Goal: Task Accomplishment & Management: Manage account settings

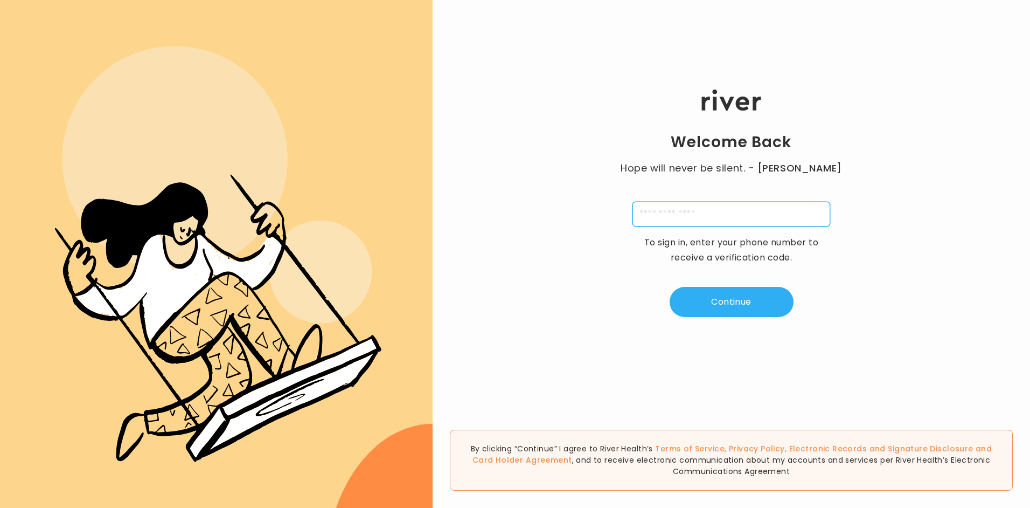
click at [685, 211] on input "tel" at bounding box center [732, 214] width 198 height 25
type input "**********"
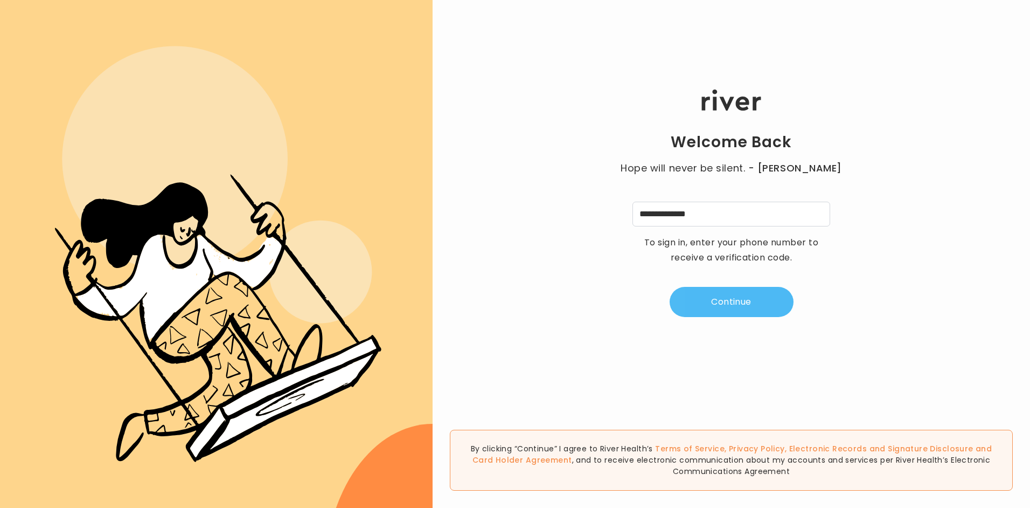
click at [712, 293] on button "Continue" at bounding box center [732, 302] width 124 height 30
click at [681, 214] on input "tel" at bounding box center [678, 214] width 25 height 25
type input "*"
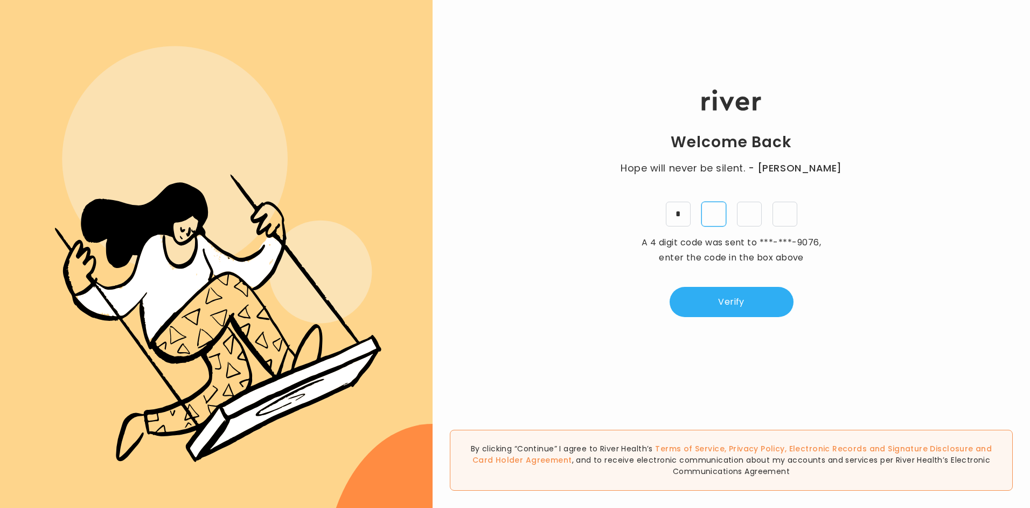
type input "*"
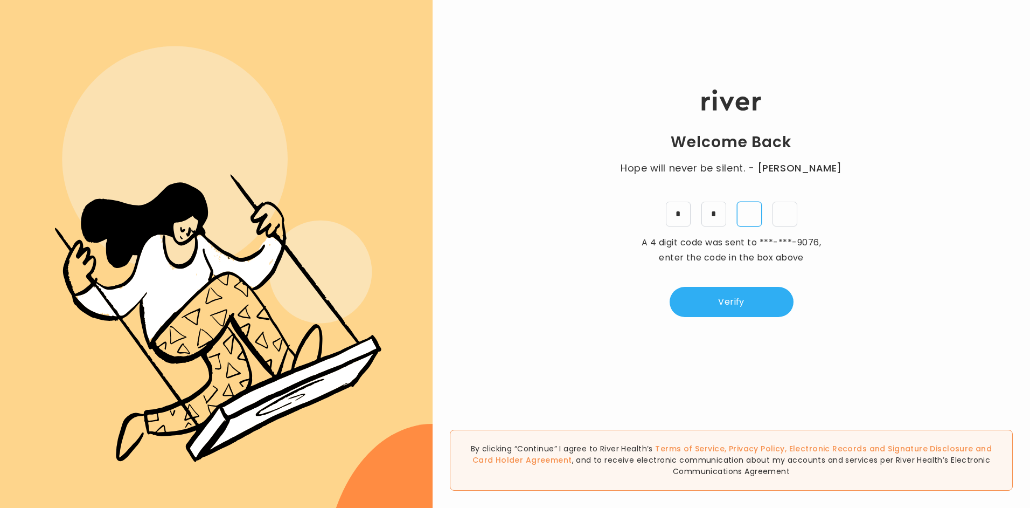
type input "*"
click at [713, 301] on button "Verify" at bounding box center [732, 302] width 124 height 30
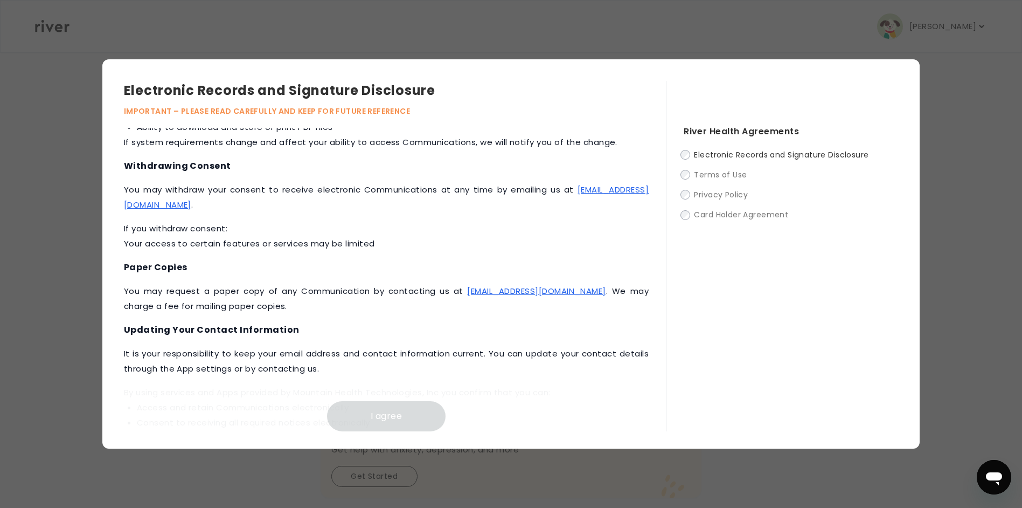
scroll to position [456, 0]
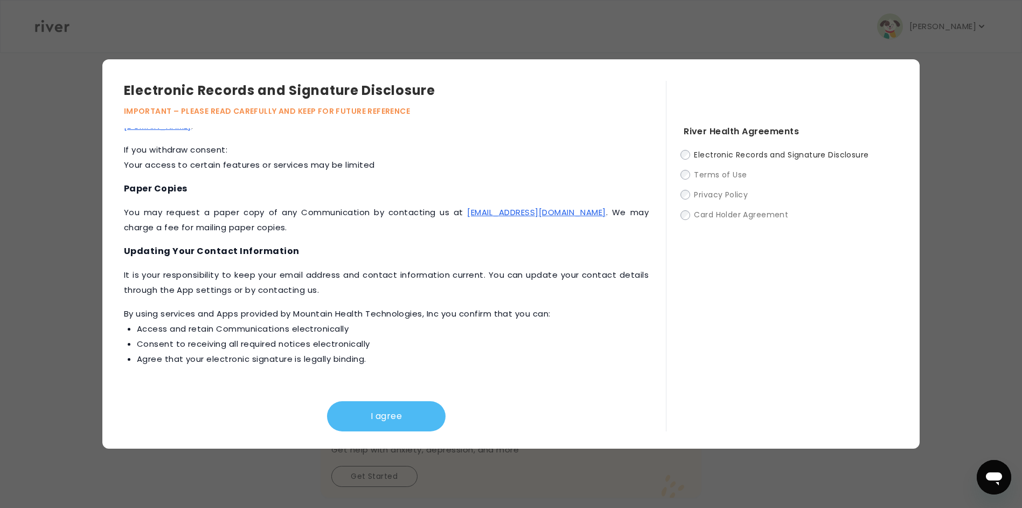
click at [378, 415] on button "I agree" at bounding box center [386, 416] width 119 height 30
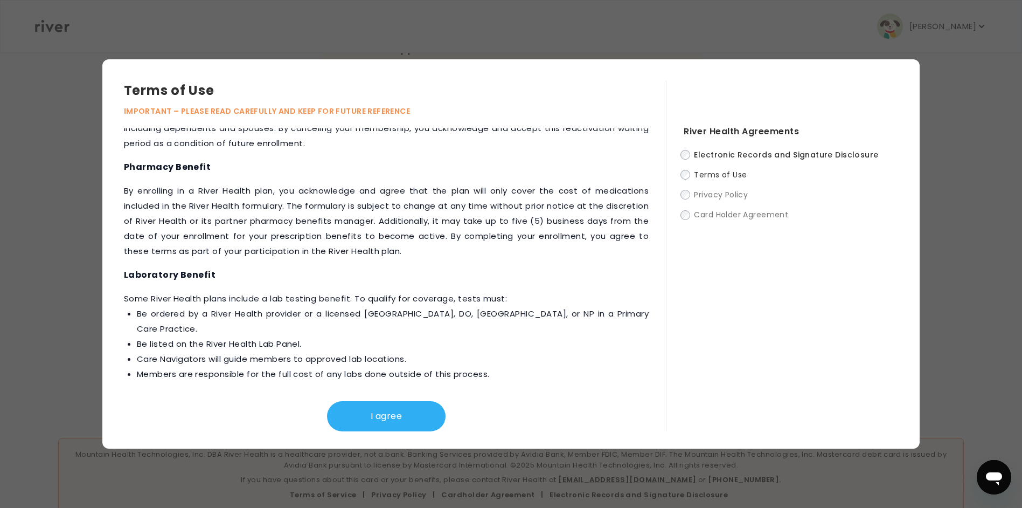
scroll to position [314, 0]
click at [366, 412] on button "I agree" at bounding box center [386, 416] width 119 height 30
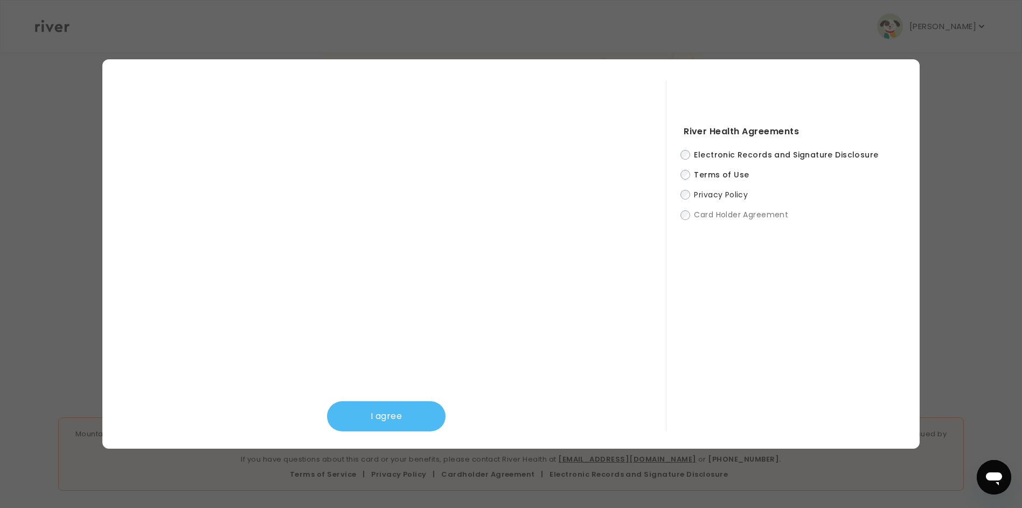
click at [392, 409] on button "I agree" at bounding box center [386, 416] width 119 height 30
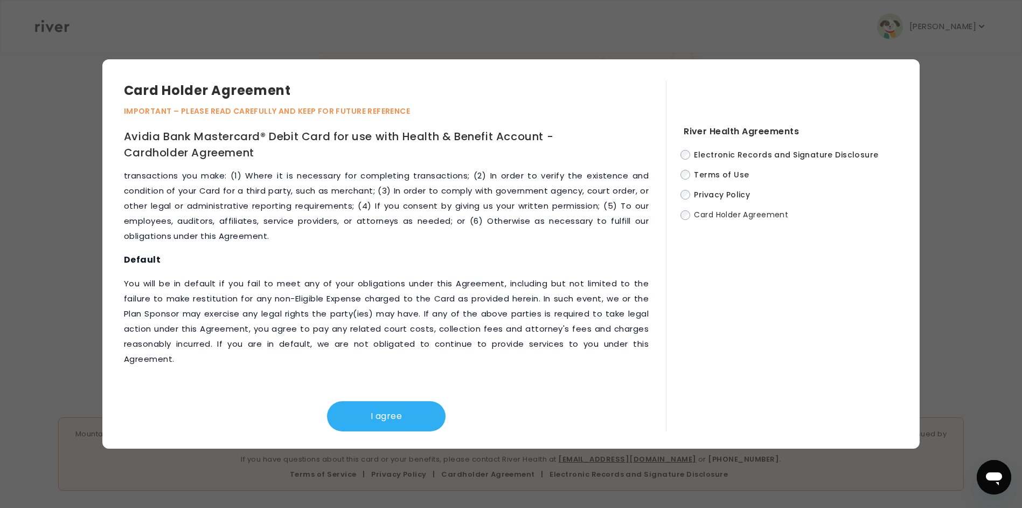
scroll to position [4504, 0]
click at [369, 417] on button "I agree" at bounding box center [386, 416] width 119 height 30
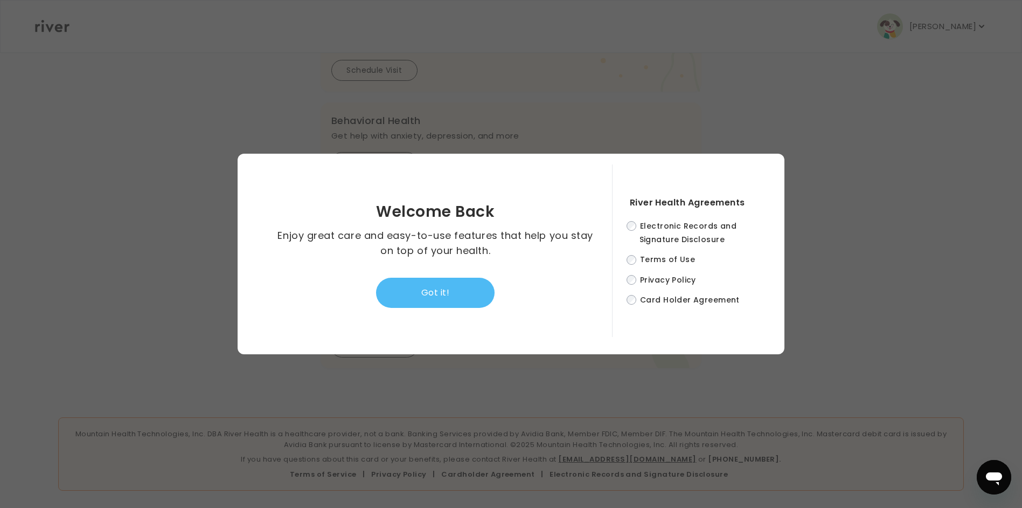
click at [450, 290] on button "Got it!" at bounding box center [435, 293] width 119 height 30
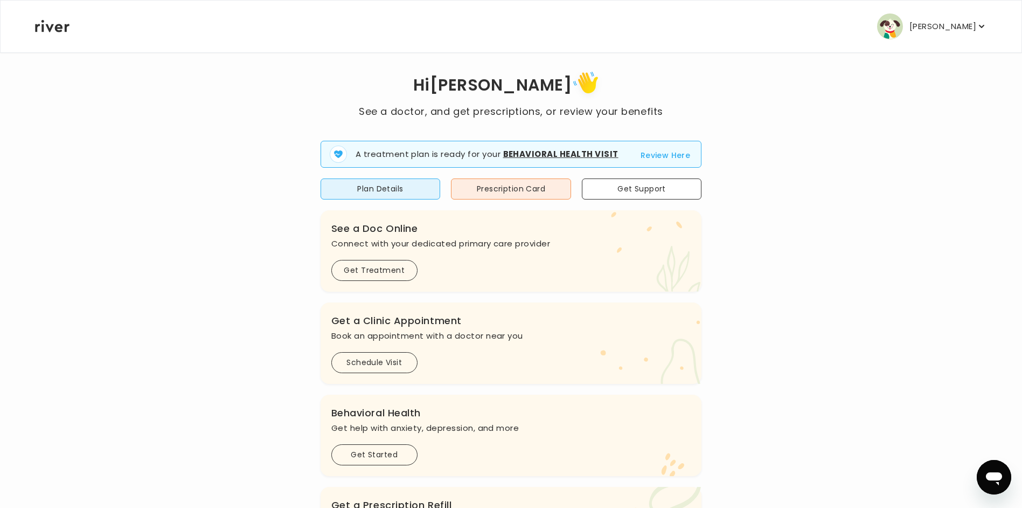
scroll to position [0, 0]
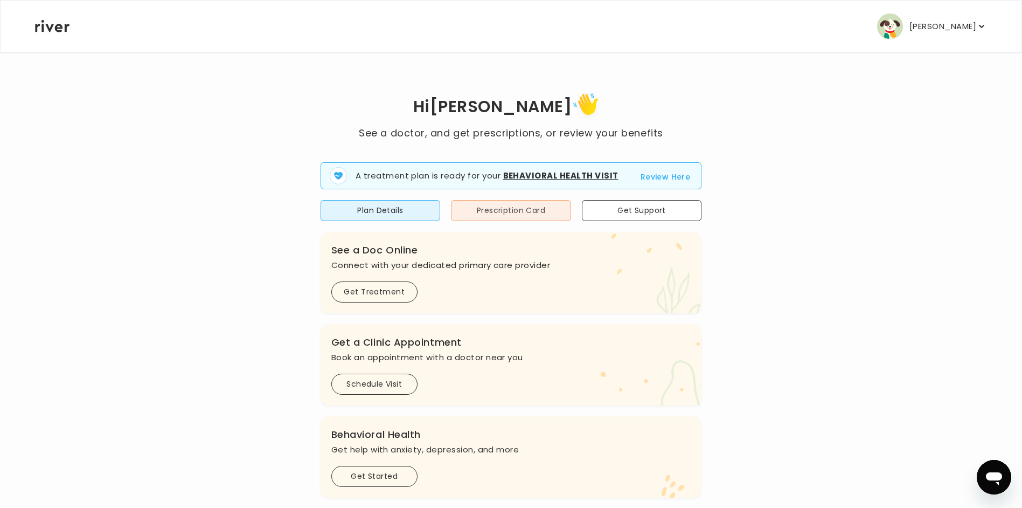
click at [508, 211] on button "Prescription Card" at bounding box center [511, 210] width 120 height 21
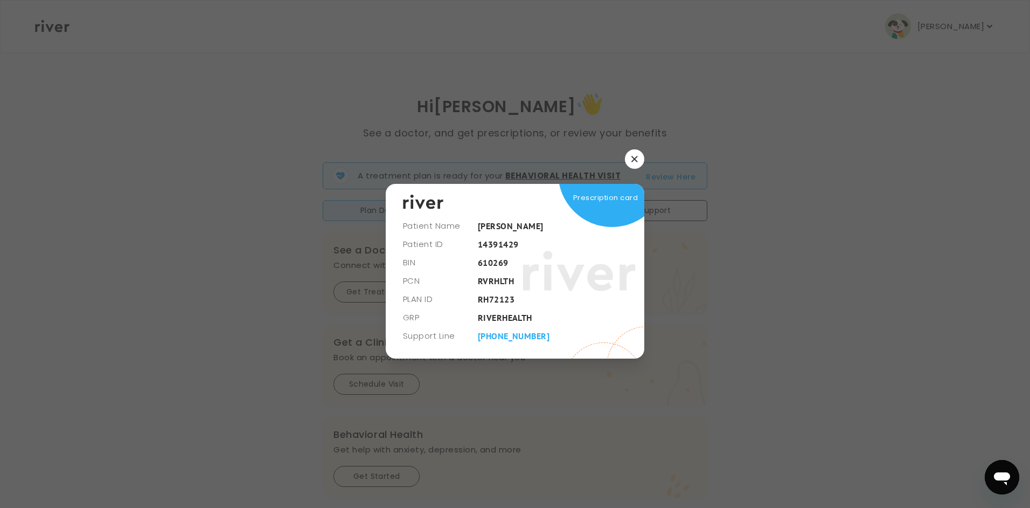
click at [634, 158] on icon "button" at bounding box center [635, 159] width 6 height 6
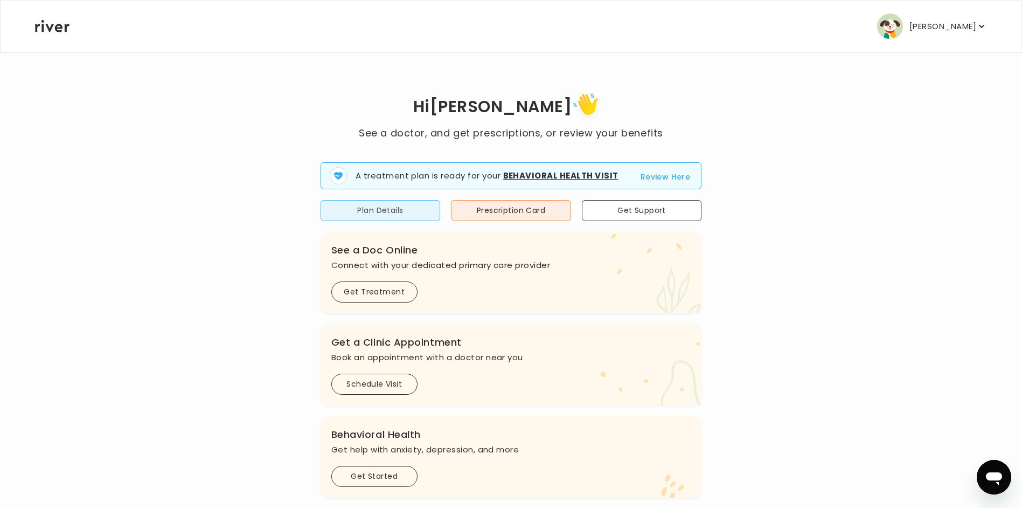
click at [405, 215] on button "Plan Details" at bounding box center [381, 210] width 120 height 21
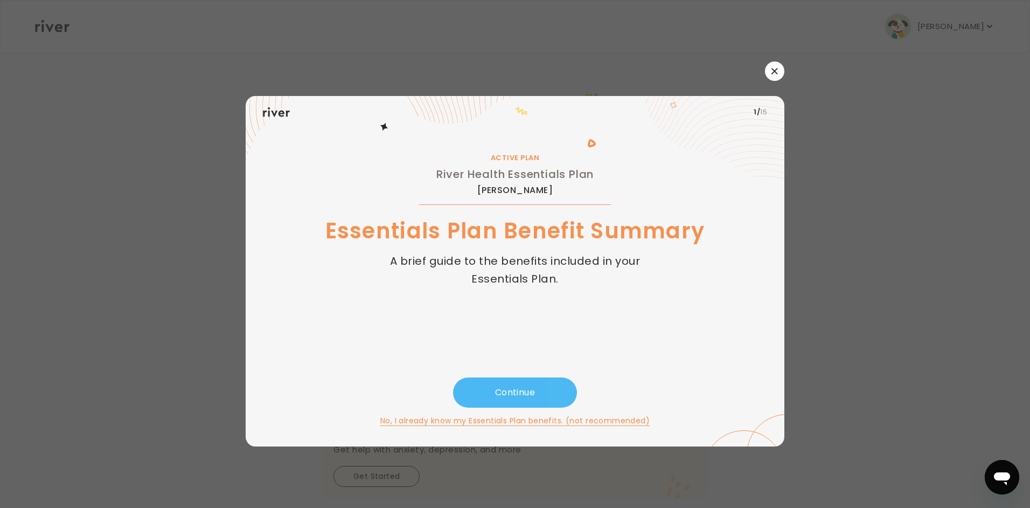
click at [535, 399] on button "Continue" at bounding box center [515, 392] width 124 height 30
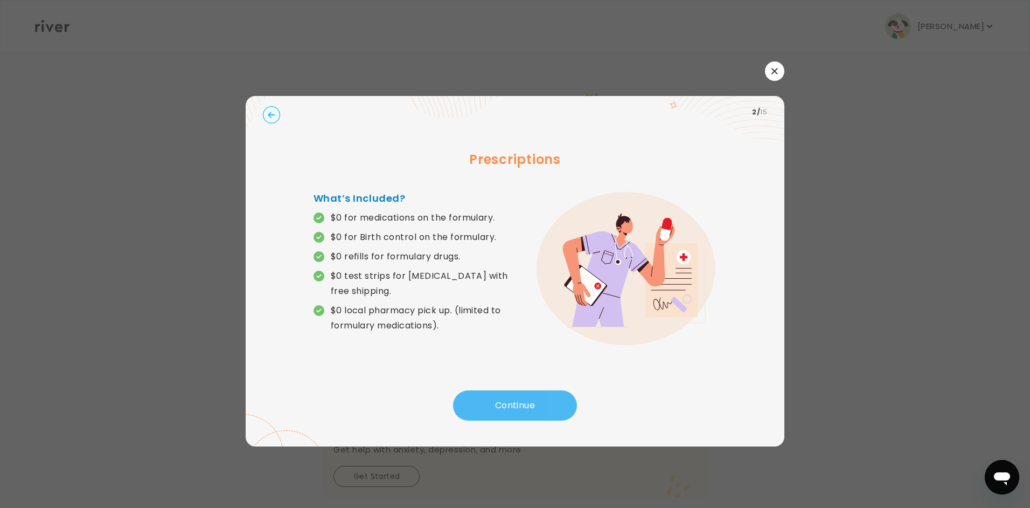
click at [524, 397] on button "Continue" at bounding box center [515, 405] width 124 height 30
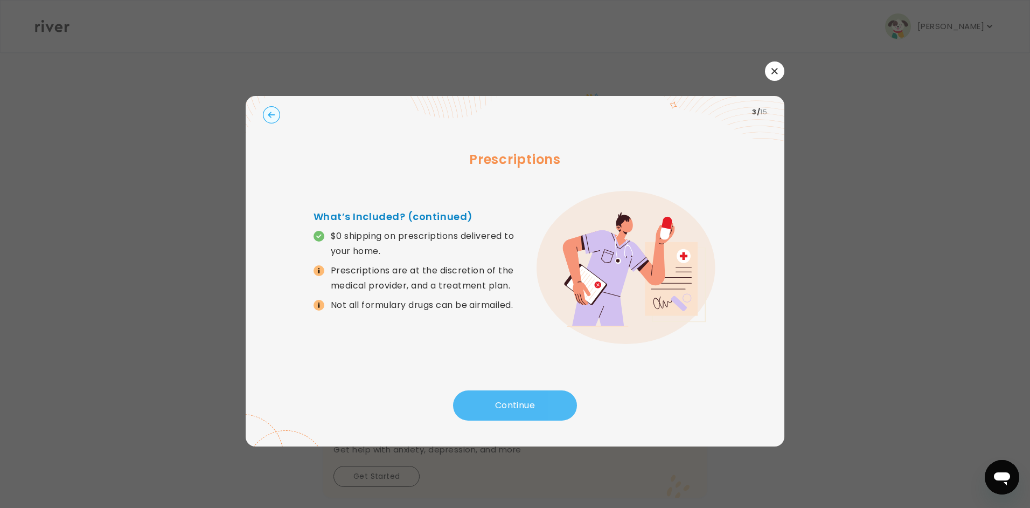
click at [496, 399] on button "Continue" at bounding box center [515, 405] width 124 height 30
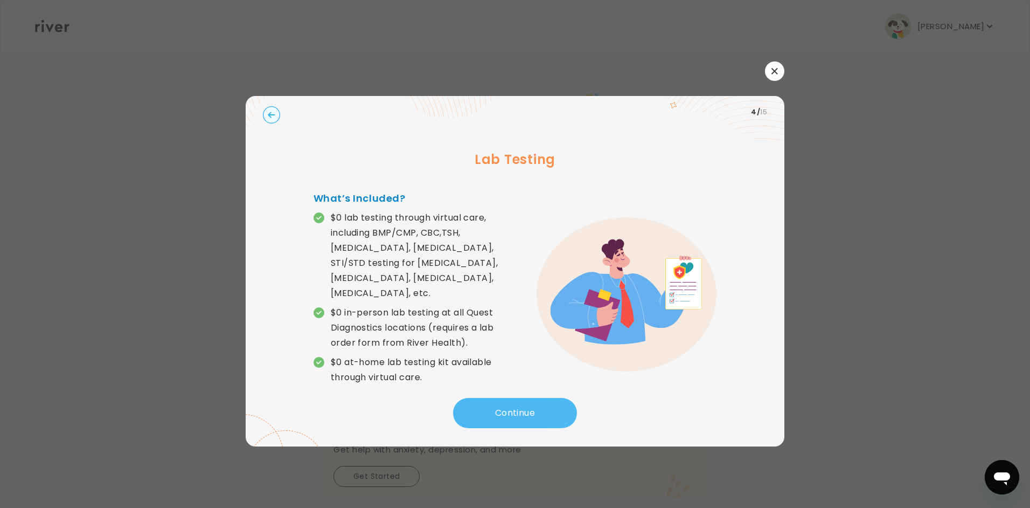
click at [453, 398] on button "Continue" at bounding box center [515, 413] width 124 height 30
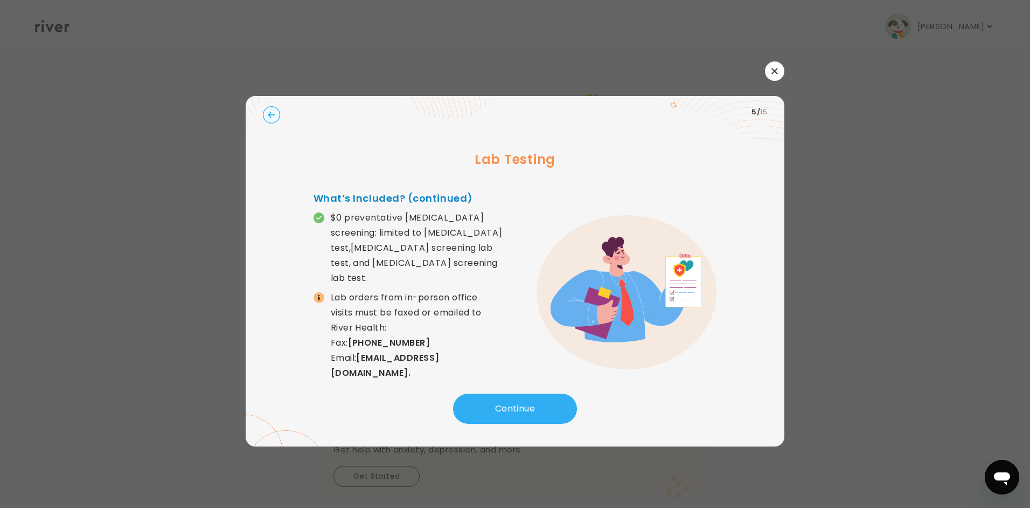
click at [776, 71] on icon "button" at bounding box center [775, 71] width 6 height 6
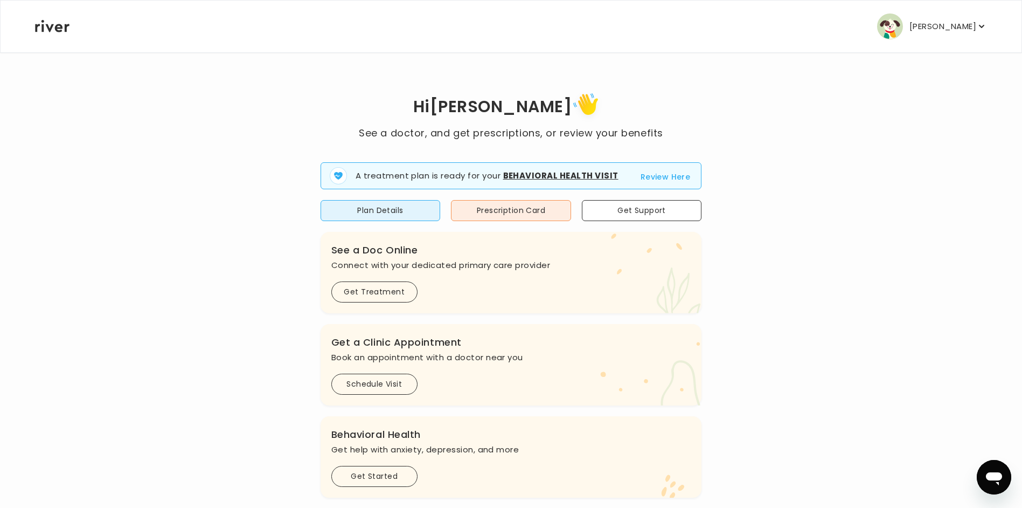
click at [953, 30] on p "[PERSON_NAME]" at bounding box center [943, 26] width 67 height 15
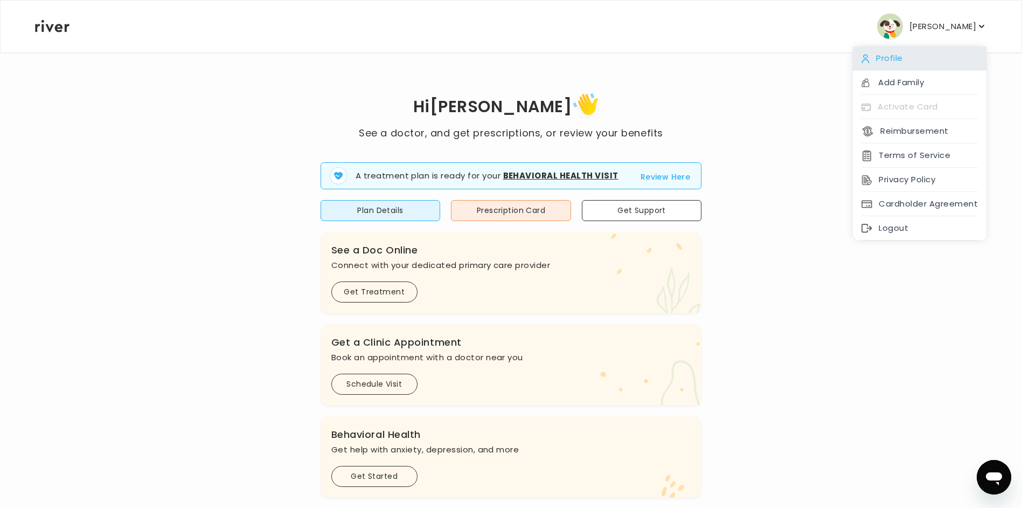
click at [903, 61] on div "Profile" at bounding box center [920, 58] width 134 height 24
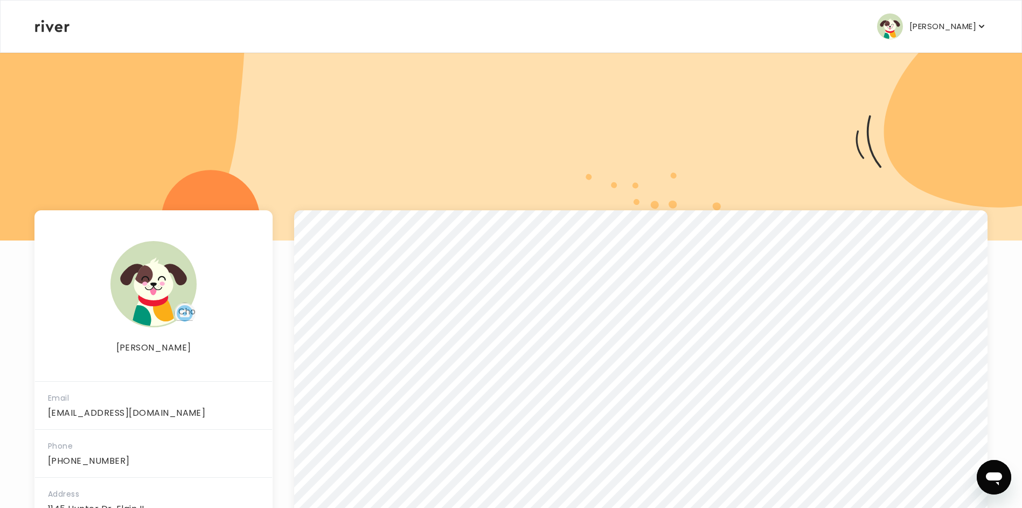
click at [943, 32] on p "[PERSON_NAME]" at bounding box center [943, 26] width 67 height 15
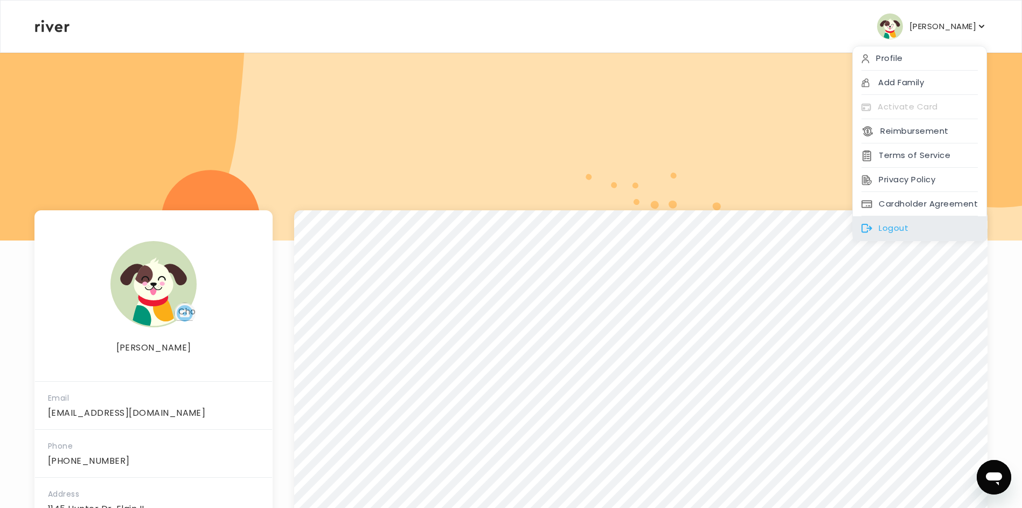
click at [906, 234] on div "Logout" at bounding box center [920, 228] width 134 height 24
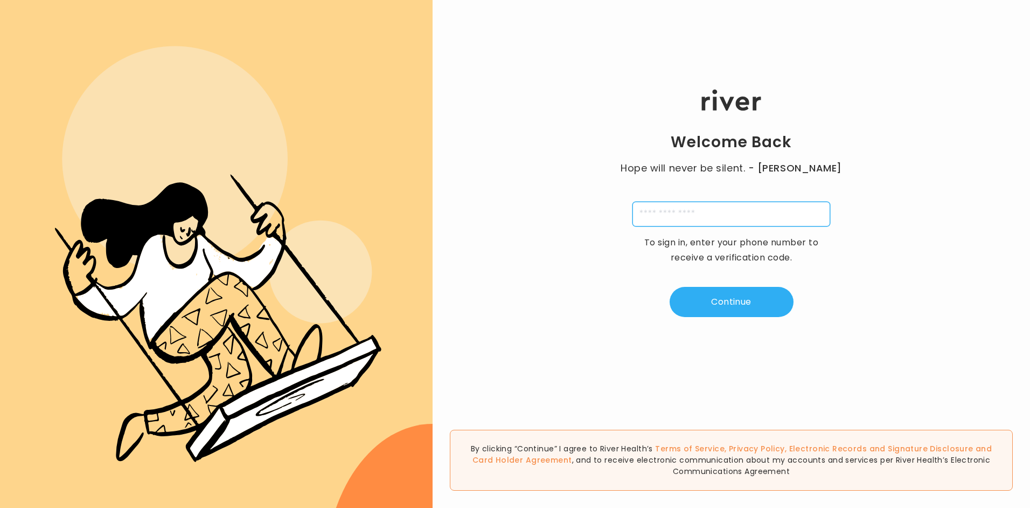
click at [802, 214] on input "tel" at bounding box center [732, 214] width 198 height 25
type input "**********"
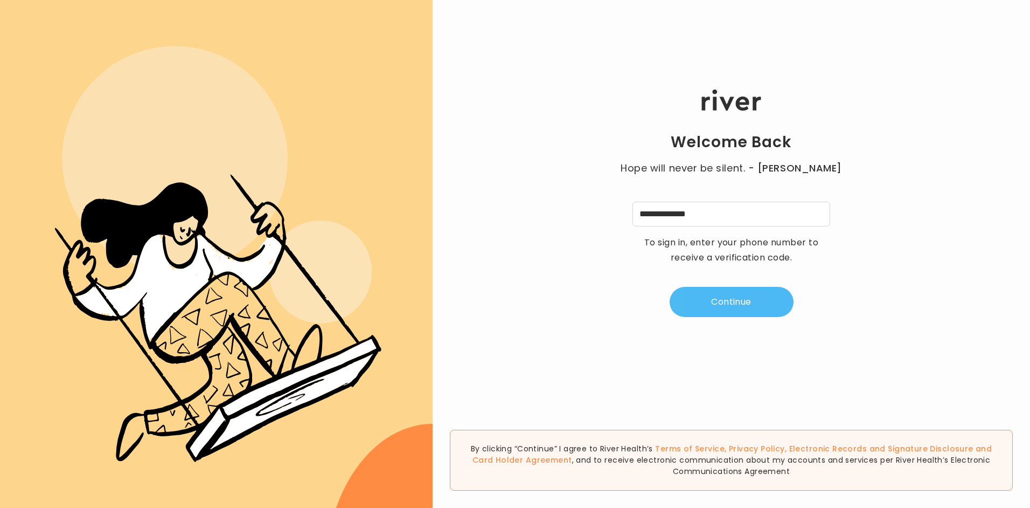
click at [702, 292] on button "Continue" at bounding box center [732, 302] width 124 height 30
click at [686, 216] on input "tel" at bounding box center [678, 214] width 25 height 25
type input "*"
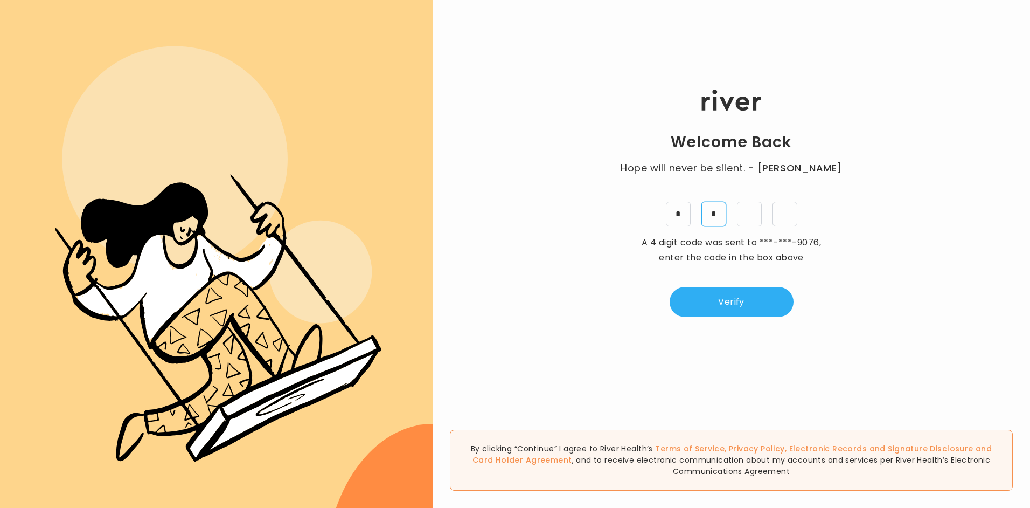
type input "*"
click at [725, 300] on button "Verify" at bounding box center [732, 302] width 124 height 30
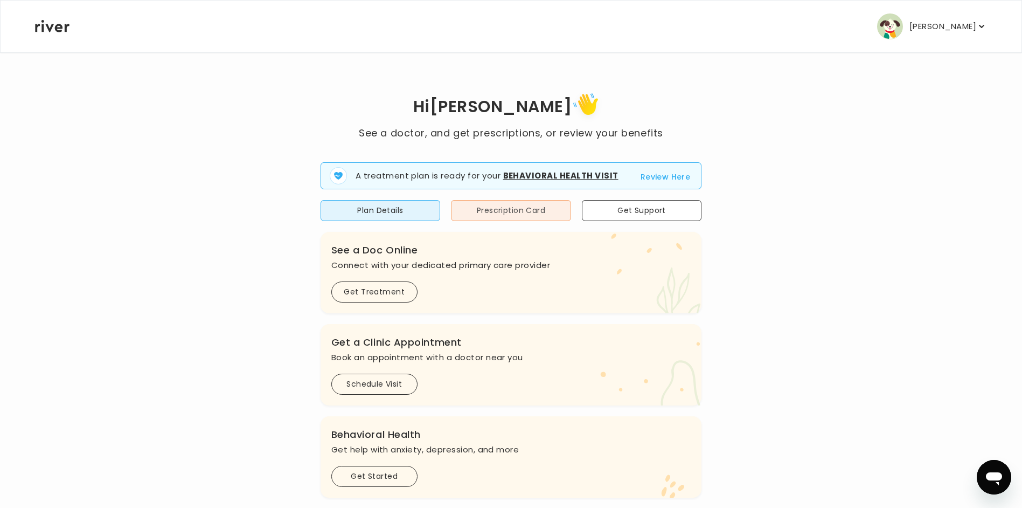
click at [528, 209] on button "Prescription Card" at bounding box center [511, 210] width 120 height 21
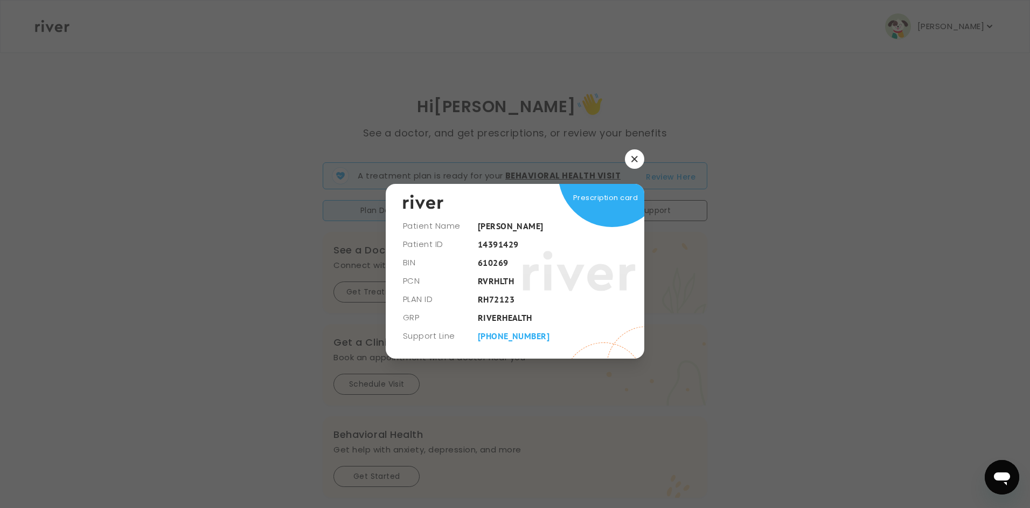
click at [633, 161] on icon "button" at bounding box center [635, 159] width 6 height 6
